Goal: Task Accomplishment & Management: Manage account settings

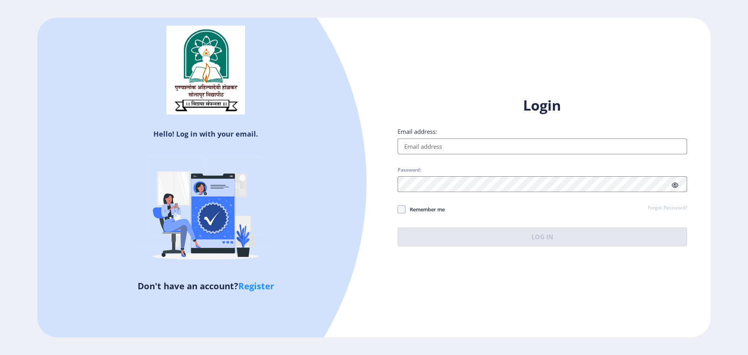
click at [410, 148] on input "Email address:" at bounding box center [541, 146] width 289 height 16
type input "[EMAIL_ADDRESS][DOMAIN_NAME]"
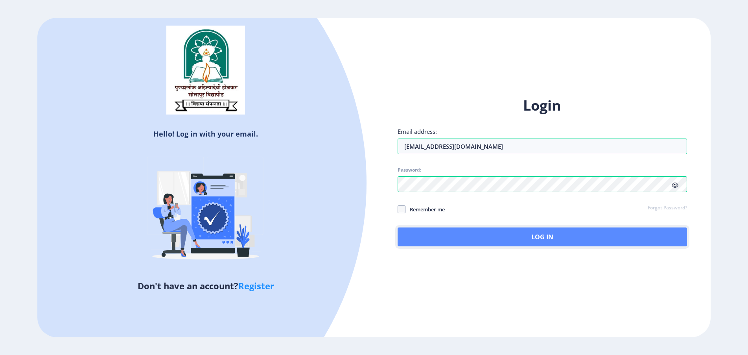
click at [530, 235] on button "Log In" at bounding box center [541, 236] width 289 height 19
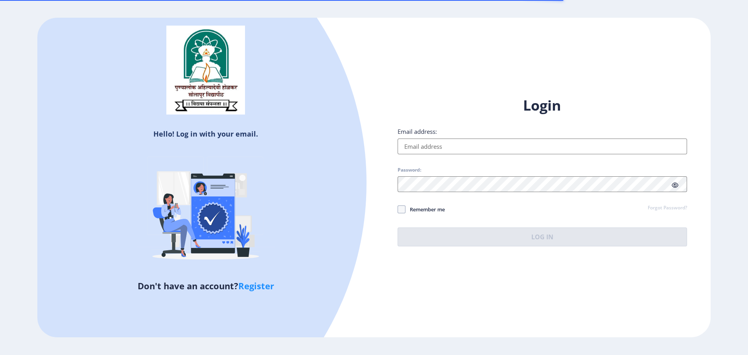
click at [419, 151] on input "Email address:" at bounding box center [541, 146] width 289 height 16
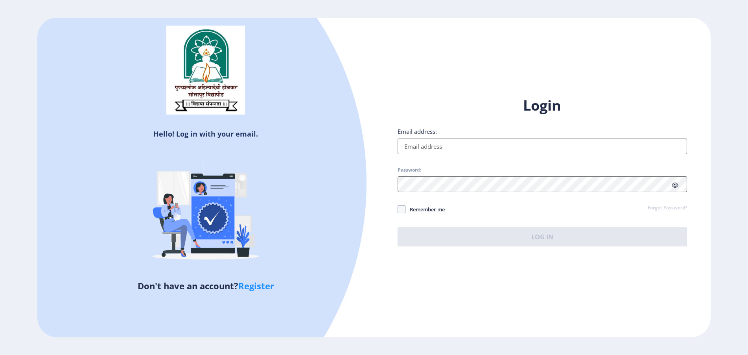
type input "[EMAIL_ADDRESS][DOMAIN_NAME]"
